Goal: Information Seeking & Learning: Learn about a topic

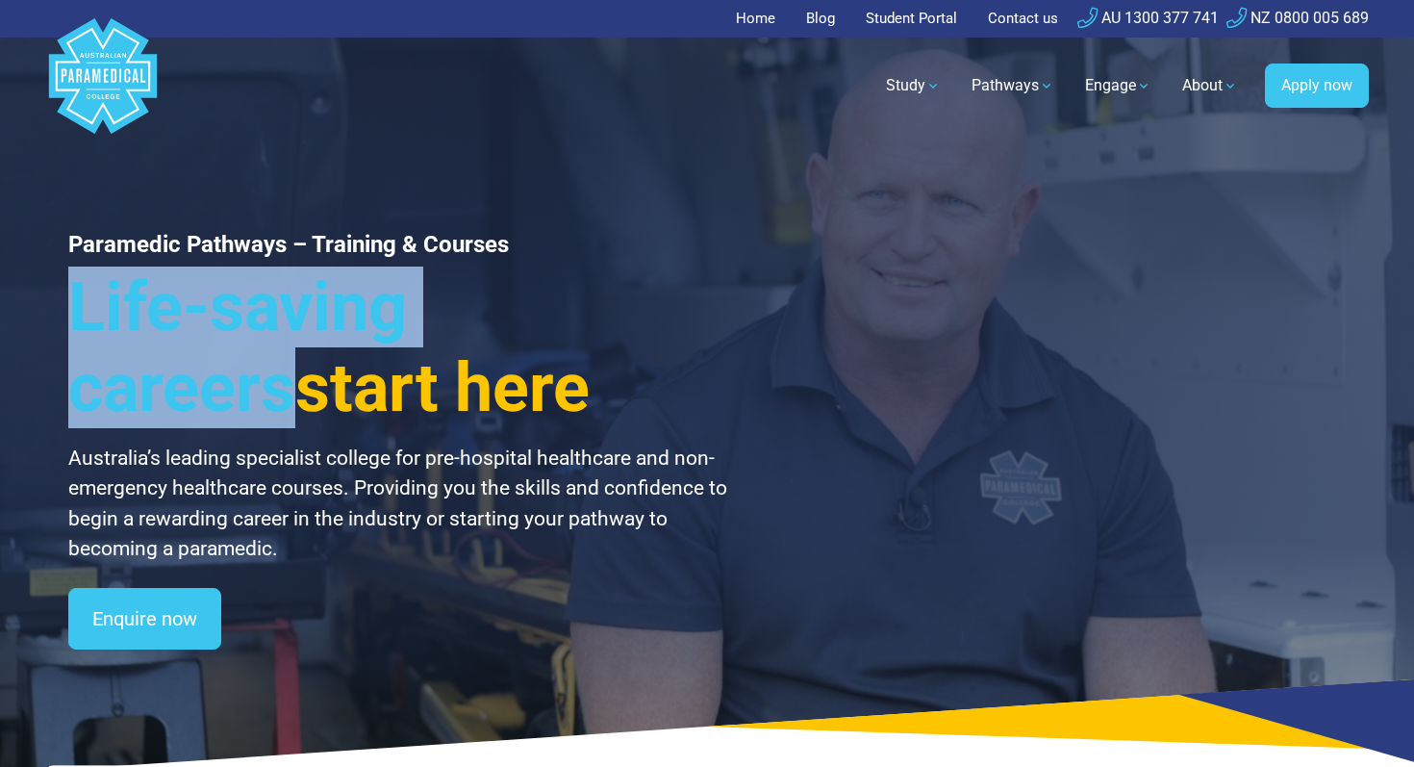
drag, startPoint x: 962, startPoint y: 299, endPoint x: 931, endPoint y: 253, distance: 55.5
click at [931, 253] on div "Paramedic Pathways – Training & Courses Life-saving careers start here Australi…" at bounding box center [707, 386] width 1347 height 772
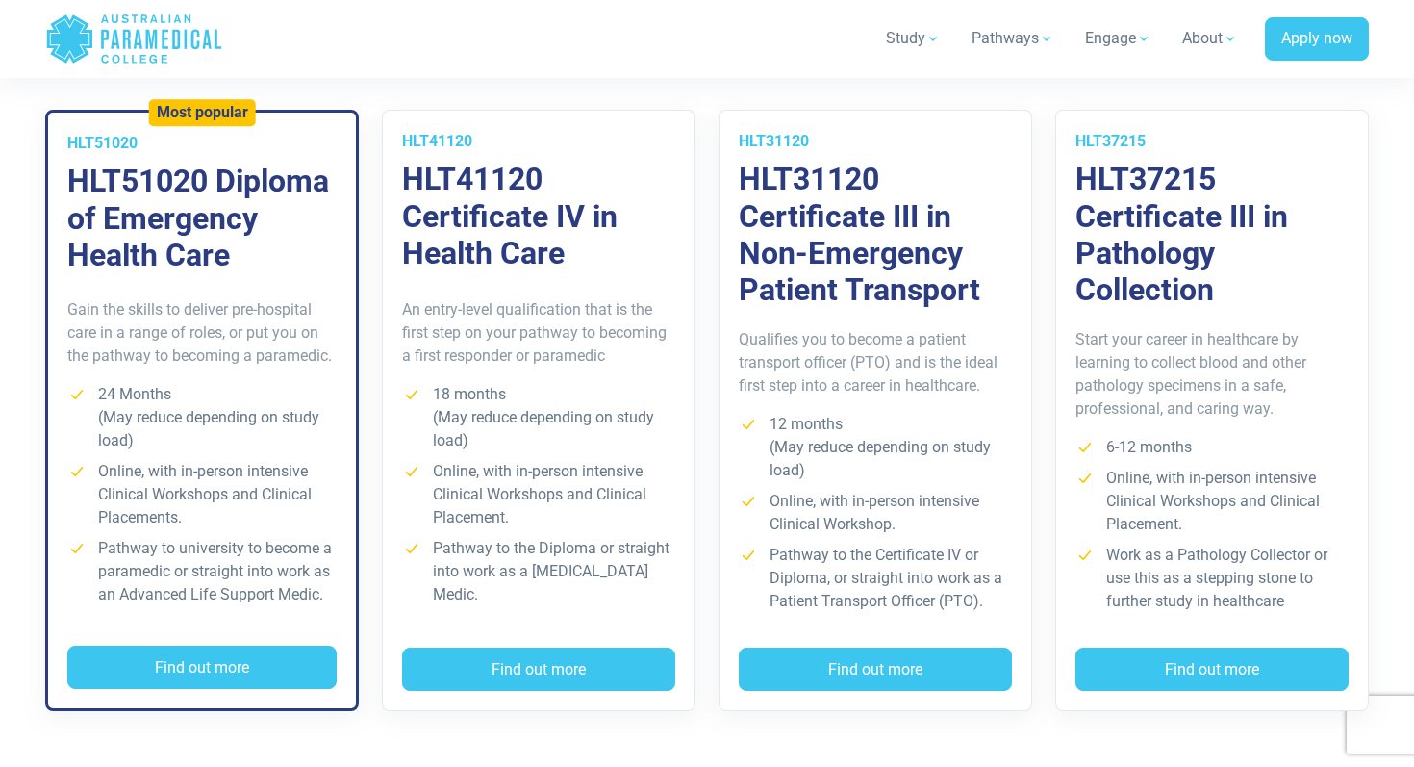
scroll to position [1430, 0]
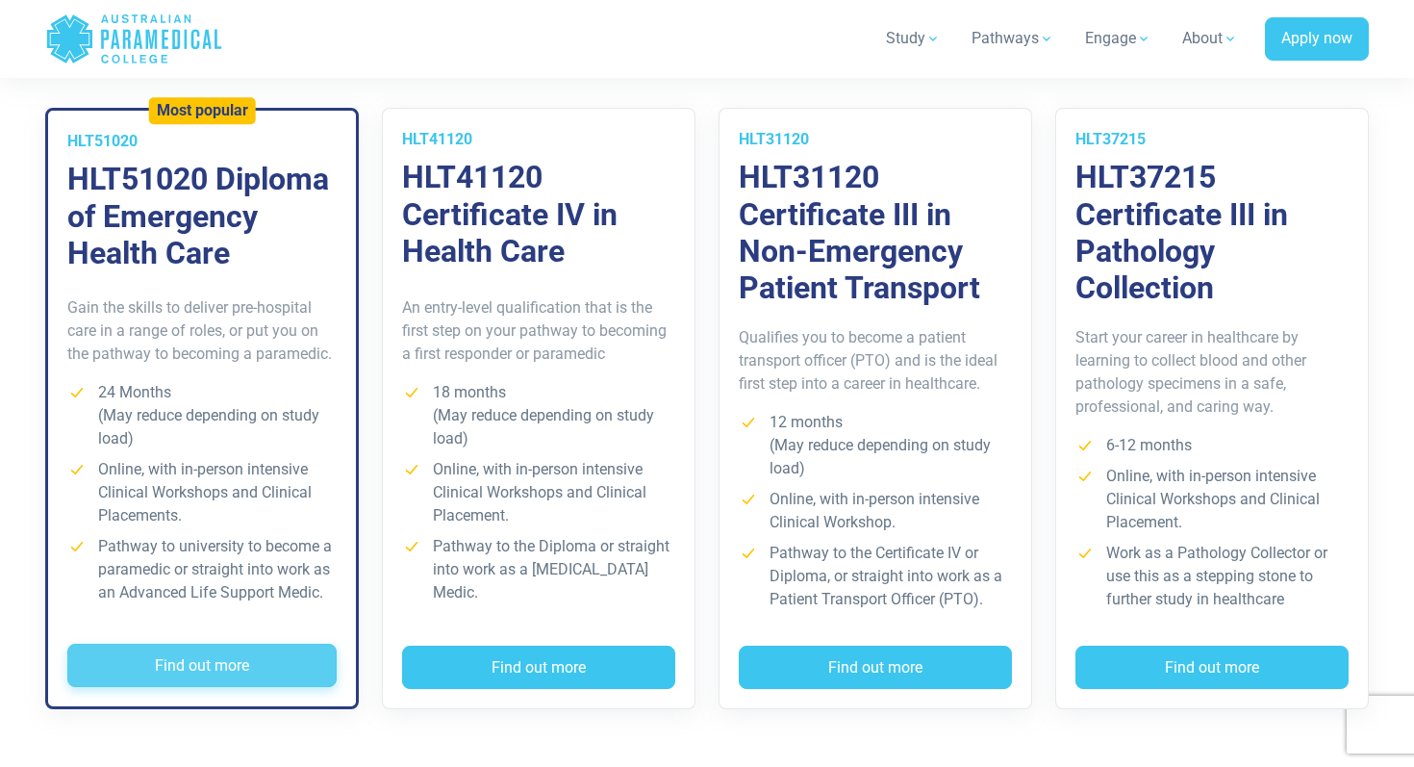
click at [198, 661] on button "Find out more" at bounding box center [201, 666] width 269 height 44
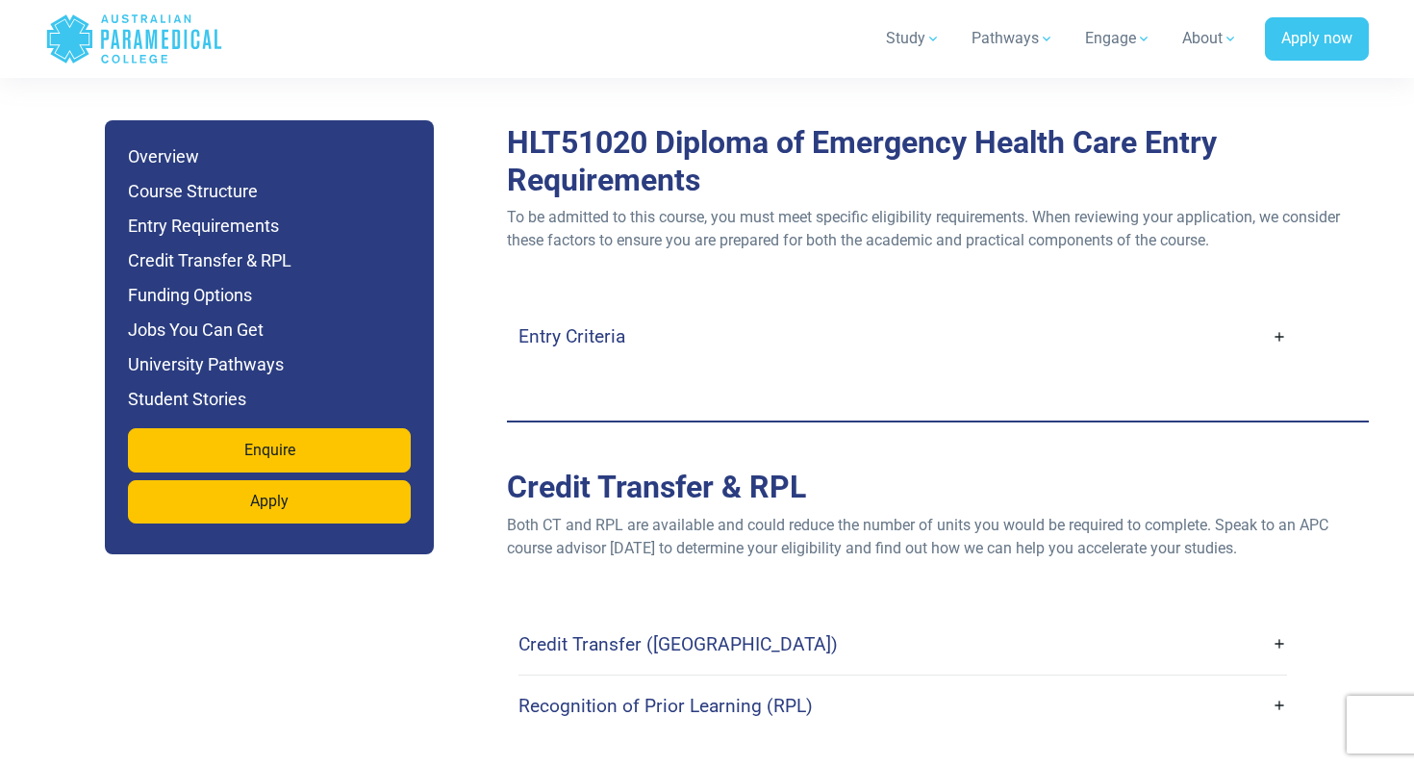
scroll to position [5245, 0]
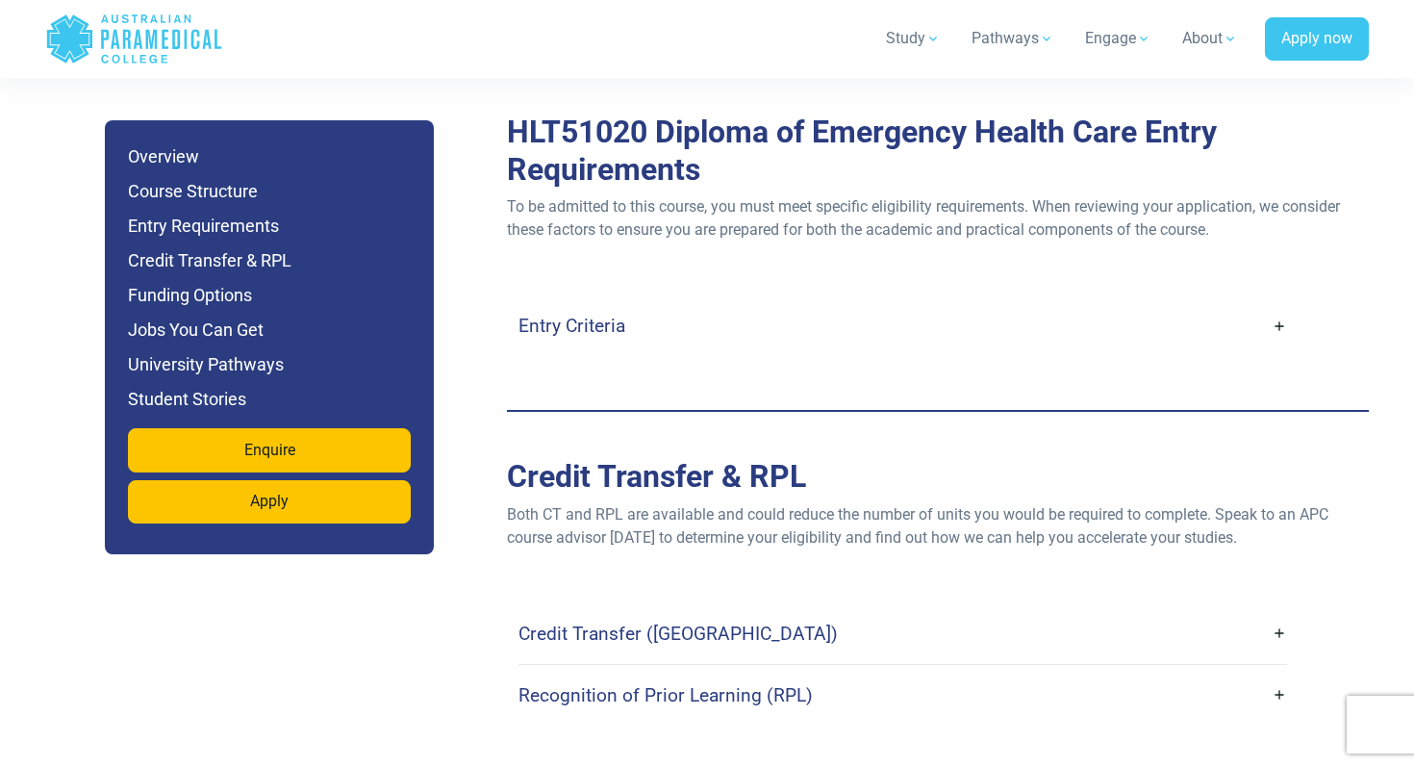
click at [1280, 303] on link "Entry Criteria" at bounding box center [903, 325] width 769 height 45
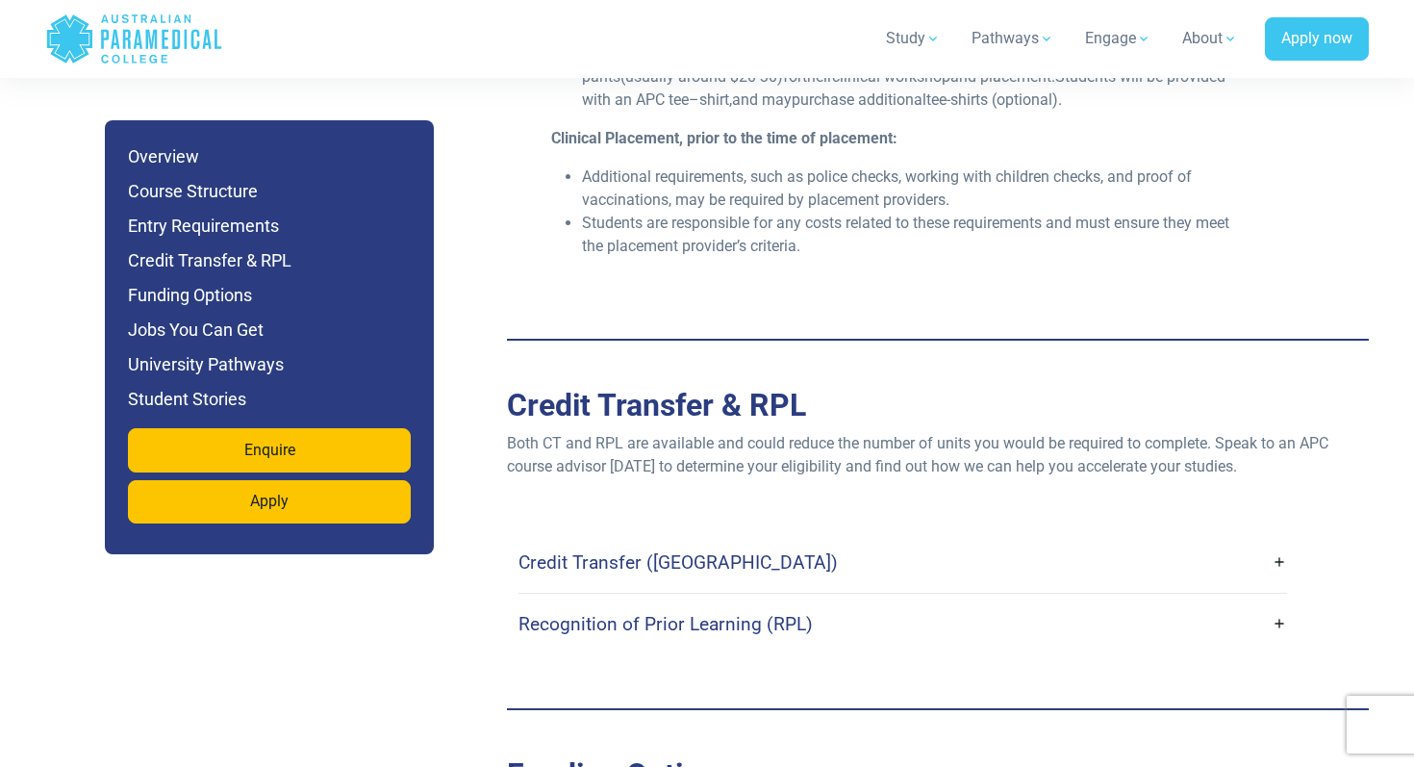
scroll to position [6092, 0]
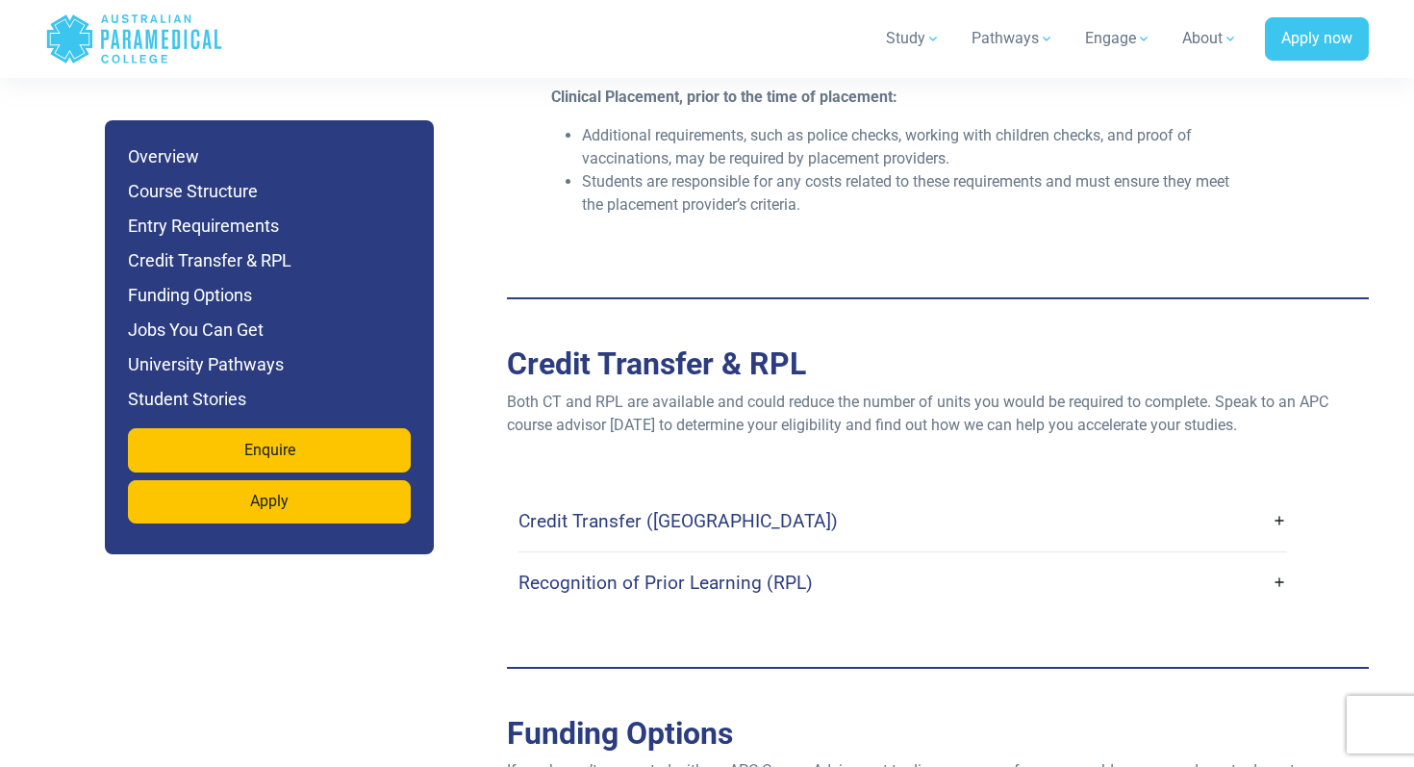
click at [1281, 498] on link "Credit Transfer ([GEOGRAPHIC_DATA])" at bounding box center [903, 520] width 769 height 45
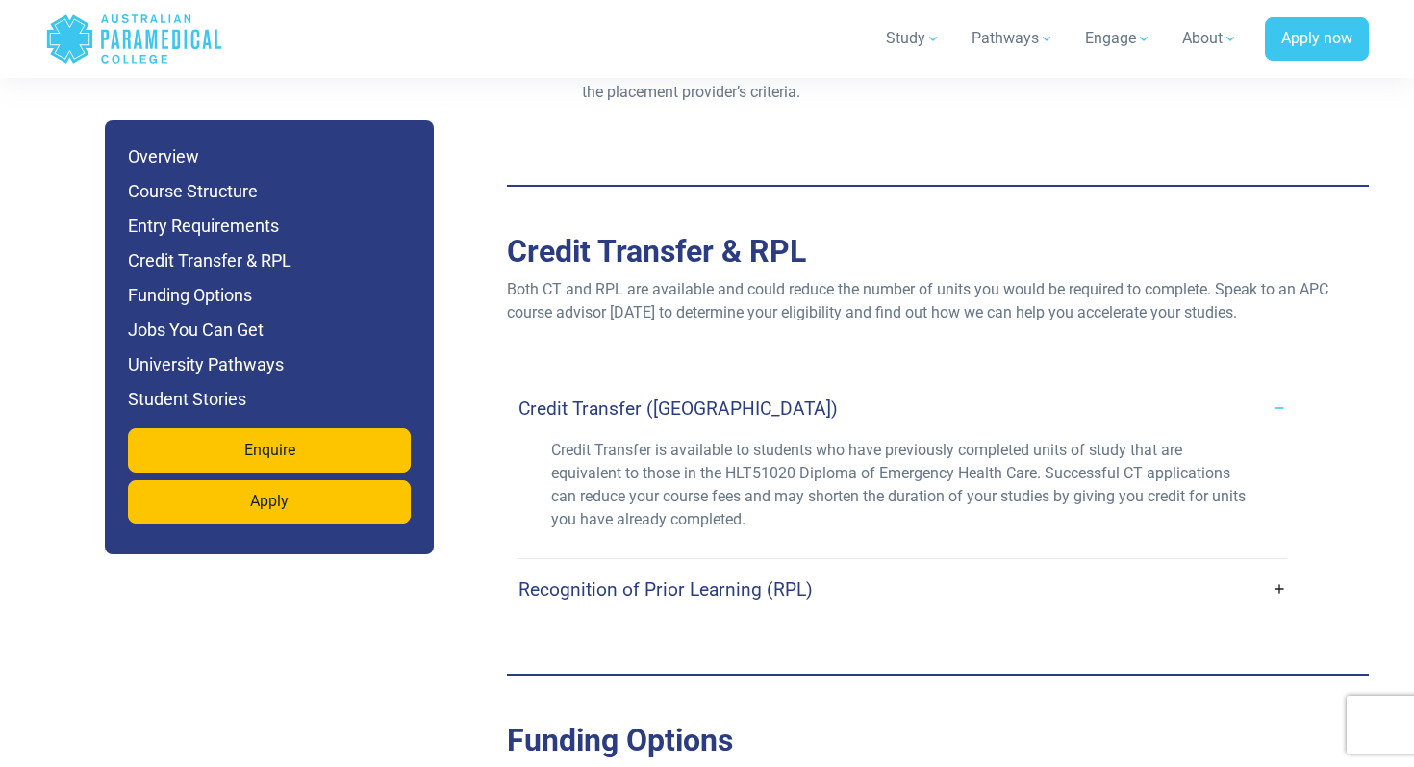
scroll to position [6235, 0]
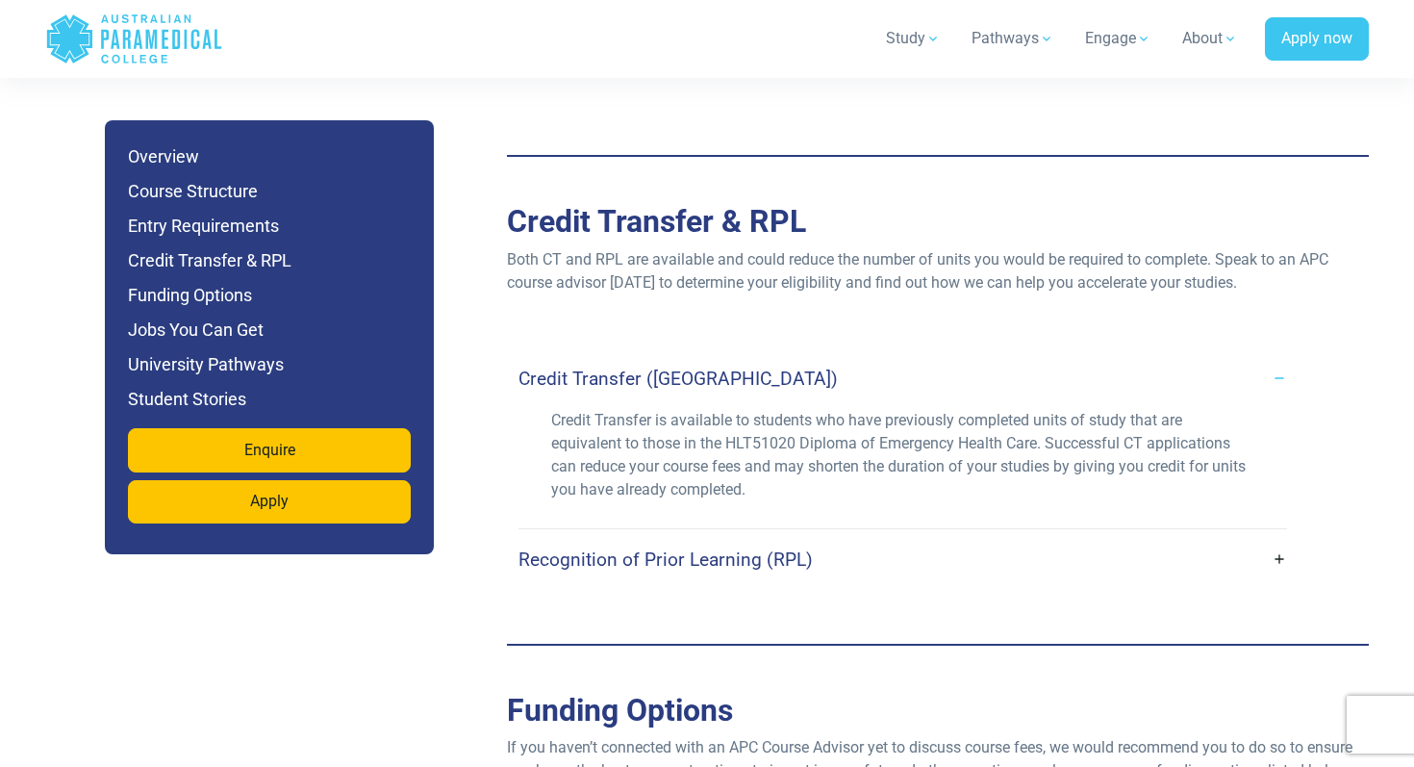
drag, startPoint x: 1295, startPoint y: 518, endPoint x: 1279, endPoint y: 512, distance: 17.3
click at [1279, 512] on div "Credit Transfer ([GEOGRAPHIC_DATA]) Credit Transfer is available to students wh…" at bounding box center [938, 468] width 839 height 241
click at [1279, 537] on link "Recognition of Prior Learning (RPL)" at bounding box center [903, 559] width 769 height 45
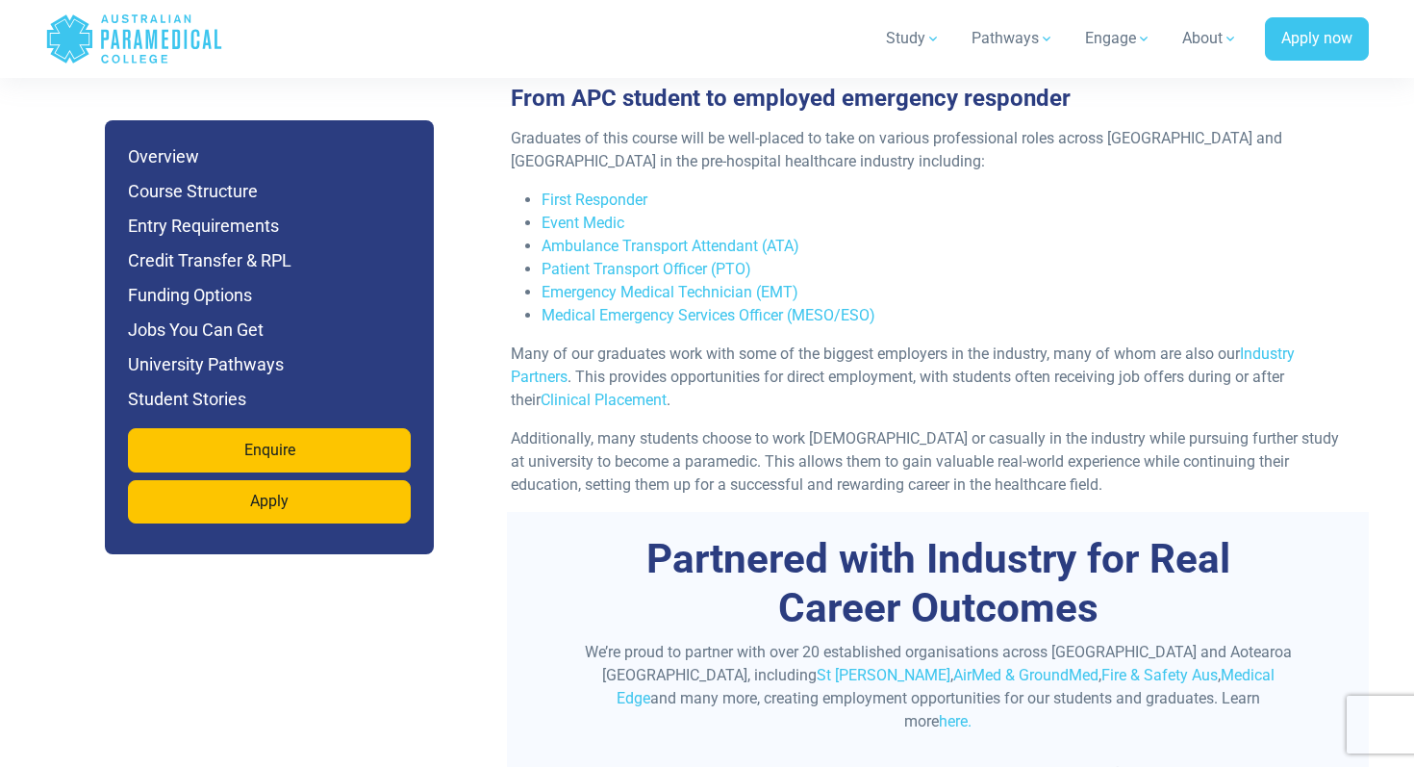
scroll to position [7422, 0]
click at [163, 361] on h6 "University Pathways" at bounding box center [269, 364] width 283 height 27
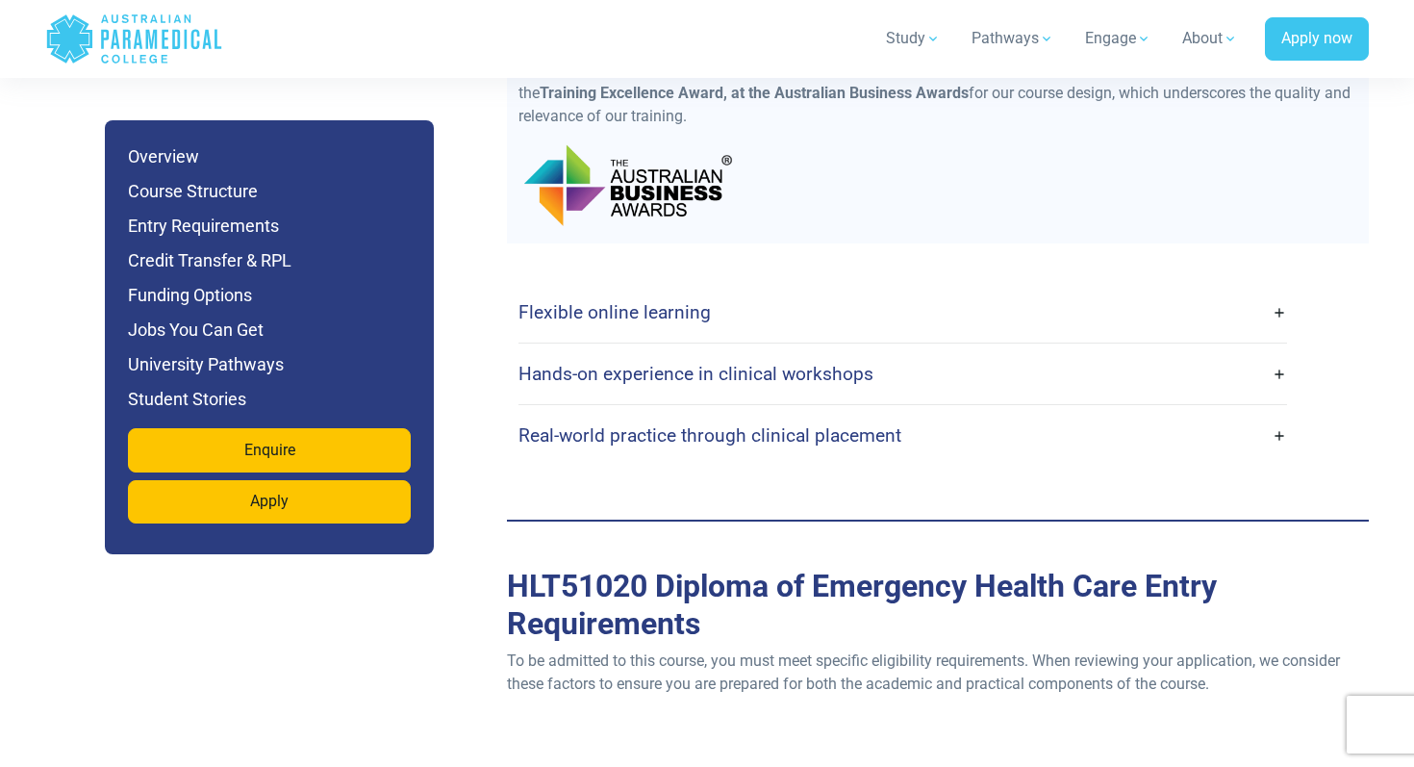
scroll to position [4802, 0]
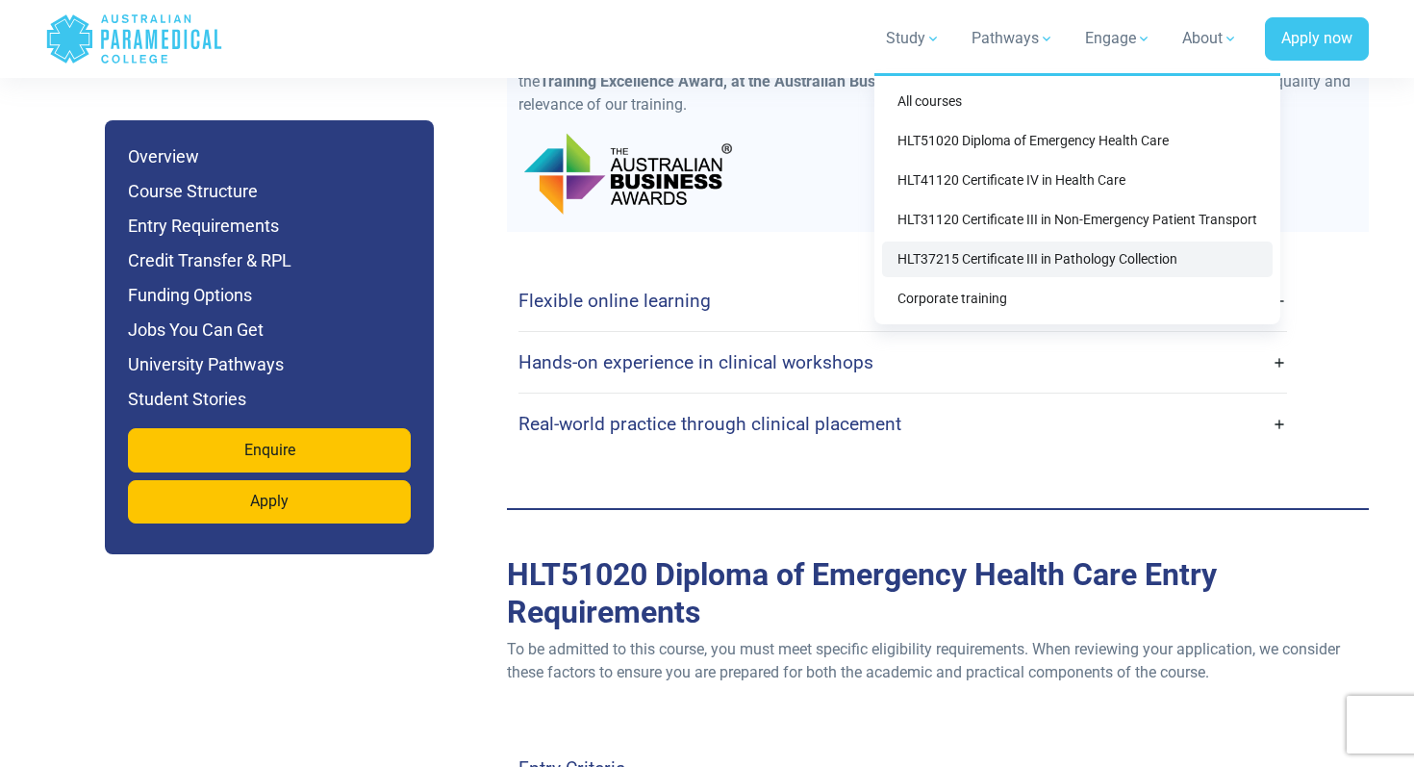
click at [990, 266] on link "HLT37215 Certificate III in Pathology Collection" at bounding box center [1077, 259] width 391 height 36
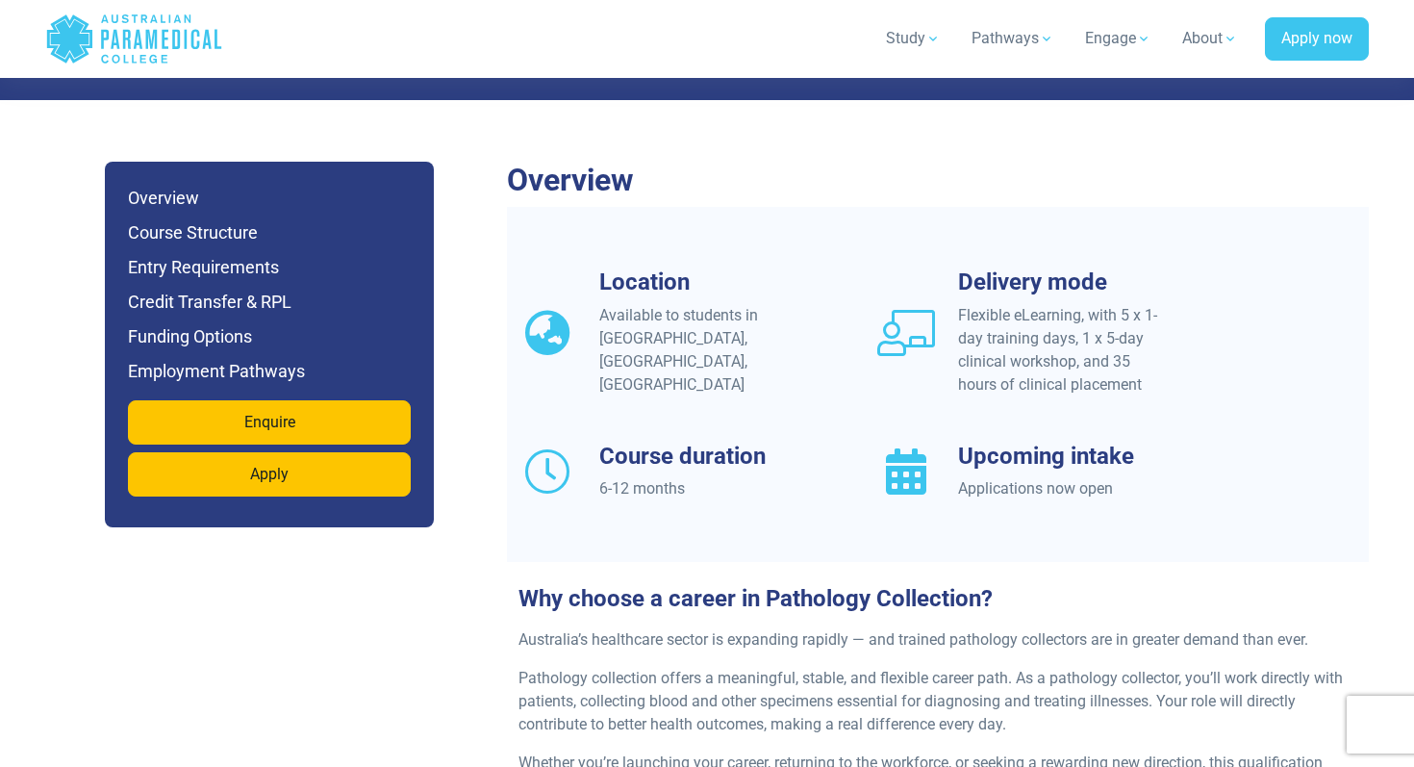
scroll to position [1584, 0]
